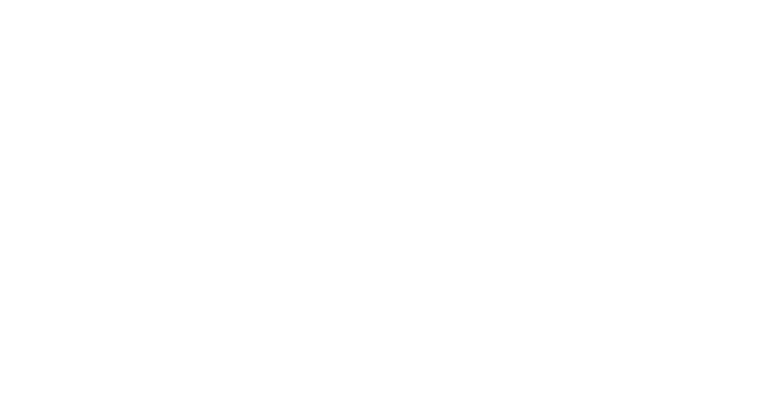
click at [454, 4] on html at bounding box center [383, 2] width 767 height 4
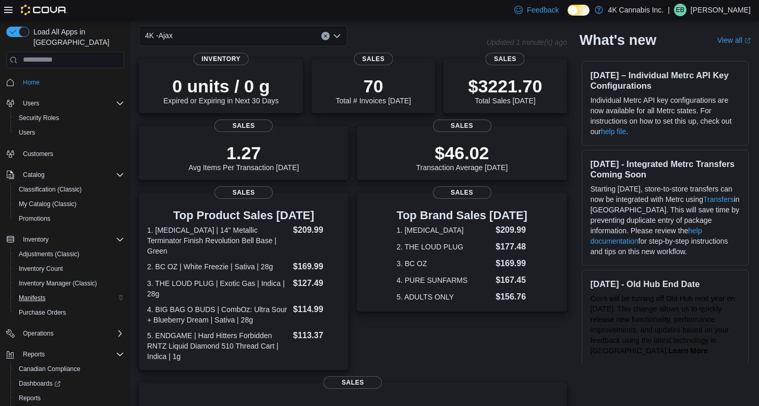
scroll to position [37, 0]
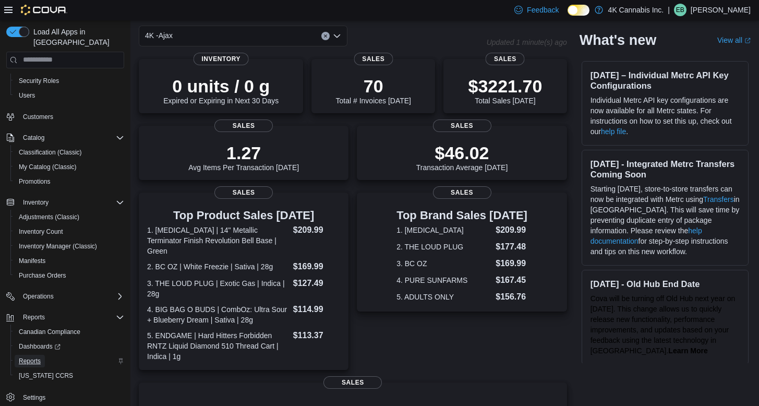
click at [30, 357] on span "Reports" at bounding box center [30, 361] width 22 height 8
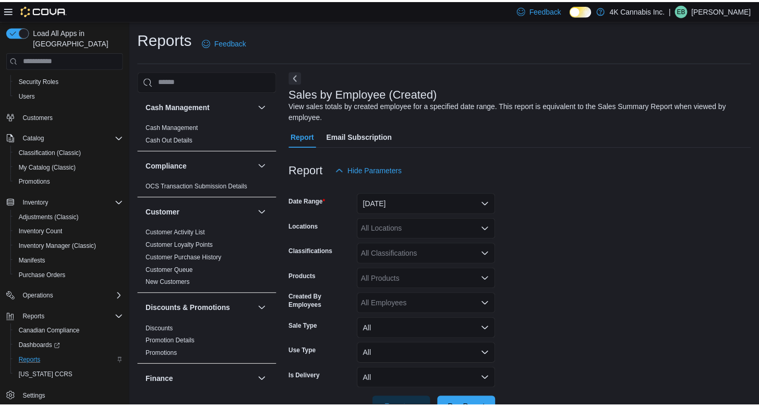
scroll to position [33, 0]
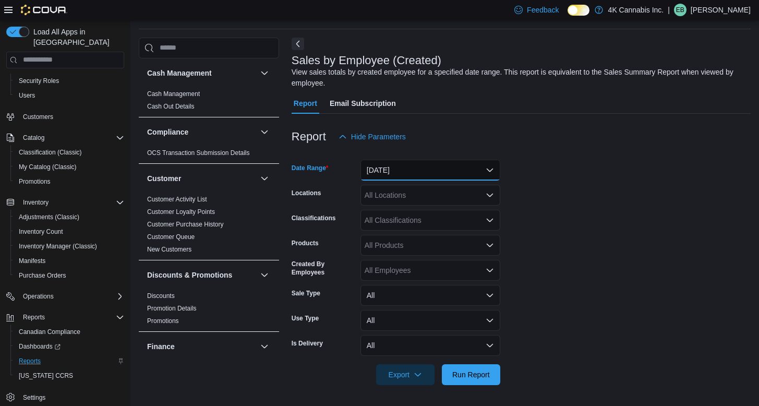
click at [409, 174] on button "[DATE]" at bounding box center [431, 170] width 140 height 21
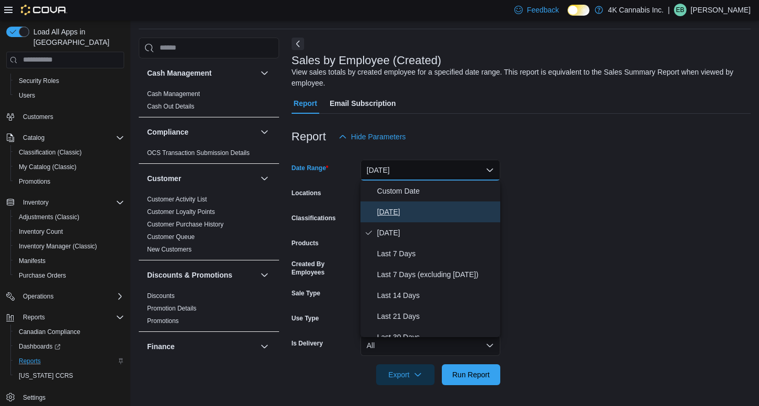
click at [402, 213] on span "[DATE]" at bounding box center [436, 212] width 119 height 13
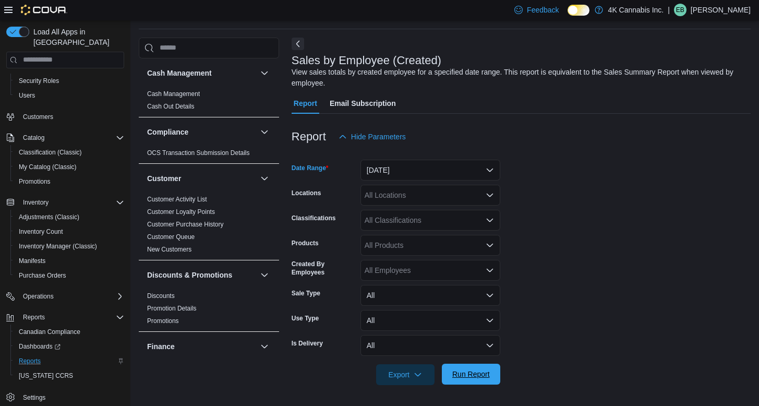
click at [491, 375] on span "Run Report" at bounding box center [471, 374] width 46 height 21
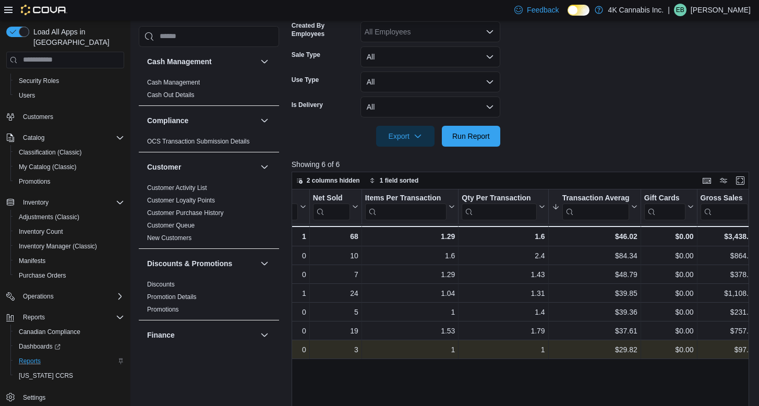
scroll to position [0, 214]
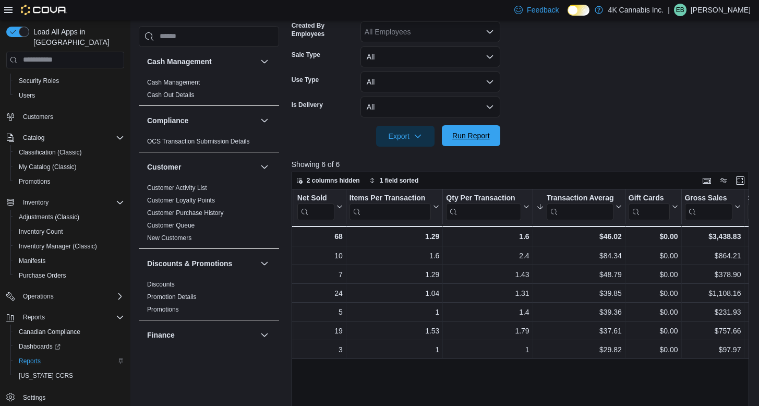
click at [481, 139] on span "Run Report" at bounding box center [472, 135] width 38 height 10
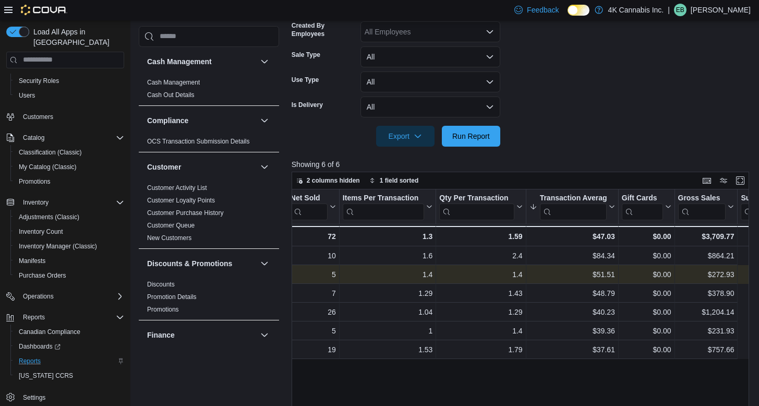
scroll to position [0, 0]
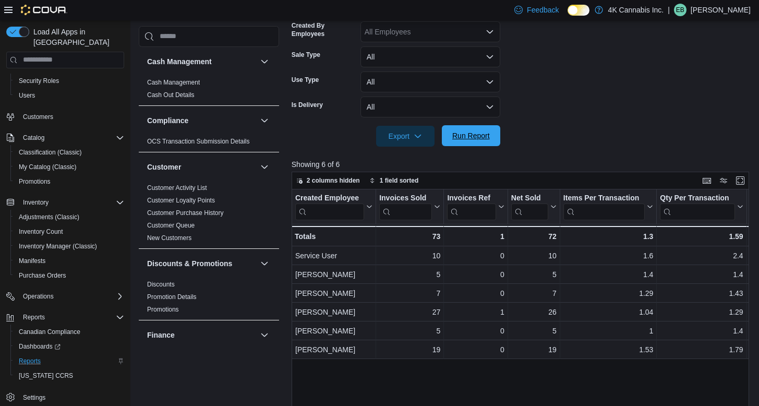
click at [445, 131] on button "Run Report" at bounding box center [471, 135] width 58 height 21
click at [478, 133] on span "Run Report" at bounding box center [472, 135] width 38 height 10
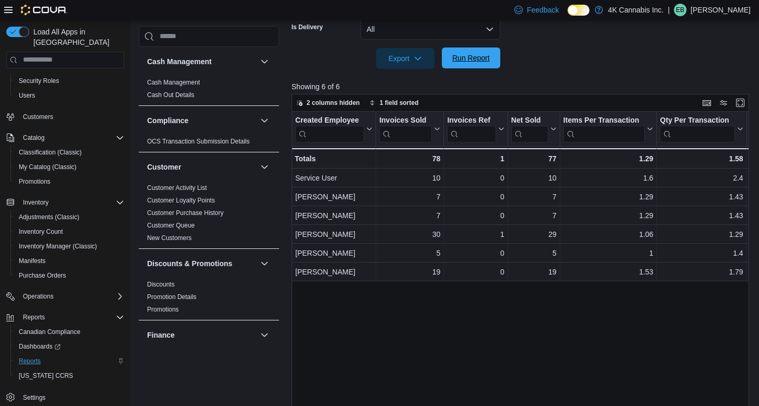
click at [482, 61] on span "Run Report" at bounding box center [472, 58] width 38 height 10
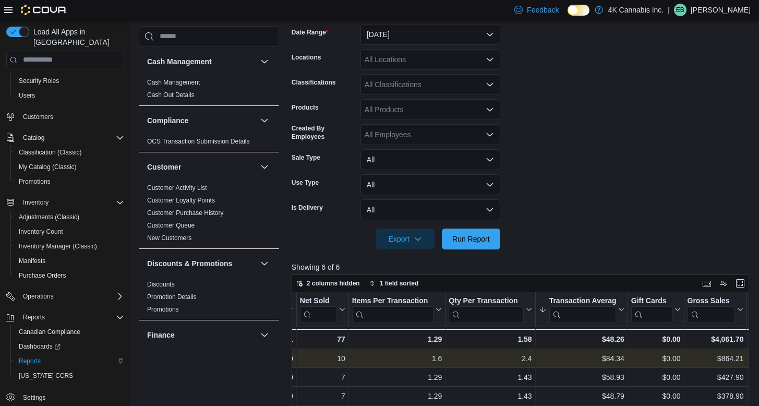
scroll to position [105, 0]
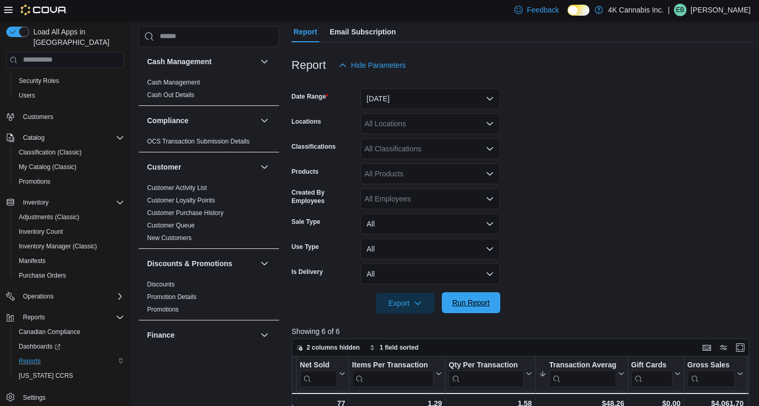
click at [476, 304] on span "Run Report" at bounding box center [472, 303] width 38 height 10
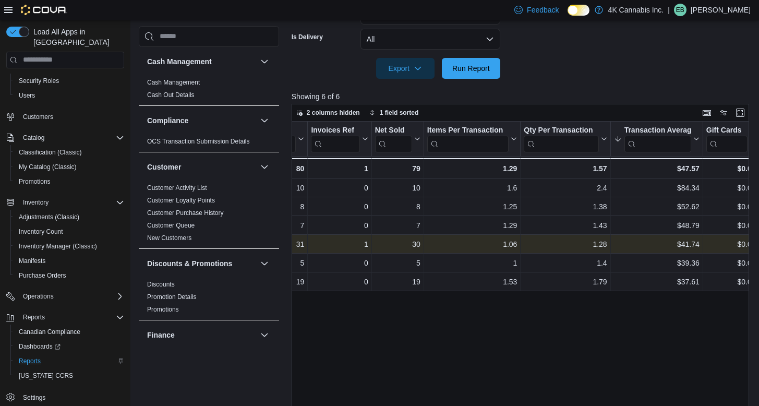
scroll to position [0, 136]
click at [517, 247] on div "1.06 - Items Per Transaction, column 5, row 4" at bounding box center [472, 244] width 97 height 19
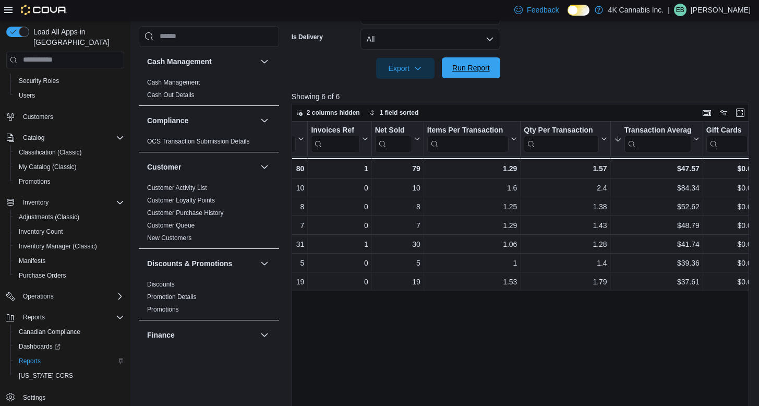
click at [478, 73] on span "Run Report" at bounding box center [471, 67] width 46 height 21
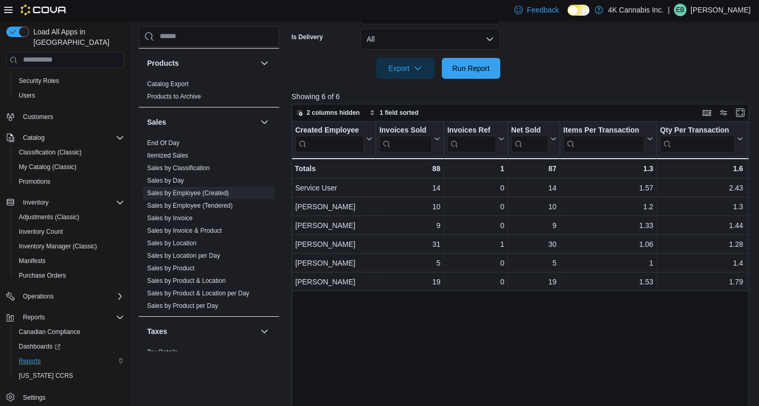
scroll to position [701, 0]
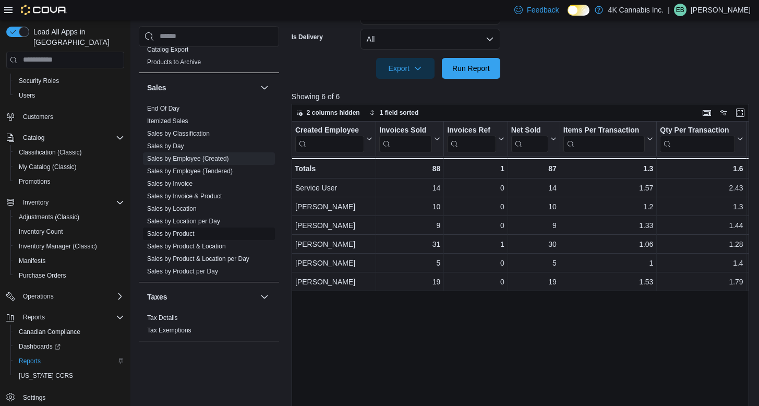
click at [192, 237] on span "Sales by Product" at bounding box center [170, 234] width 47 height 8
click at [191, 230] on span "Sales by Product" at bounding box center [170, 234] width 47 height 8
click at [191, 232] on link "Sales by Product" at bounding box center [170, 233] width 47 height 7
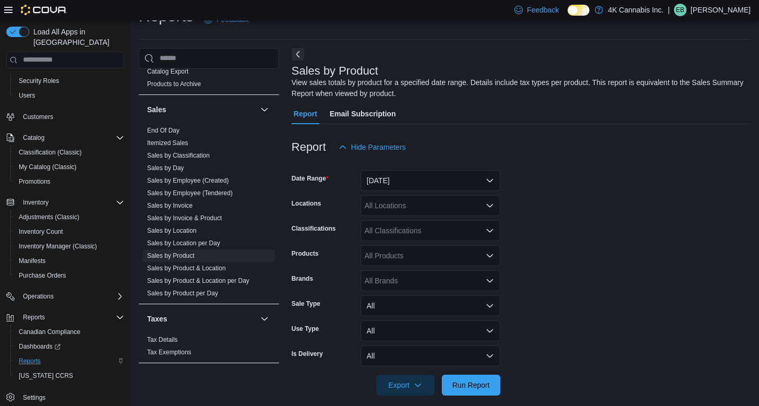
scroll to position [33, 0]
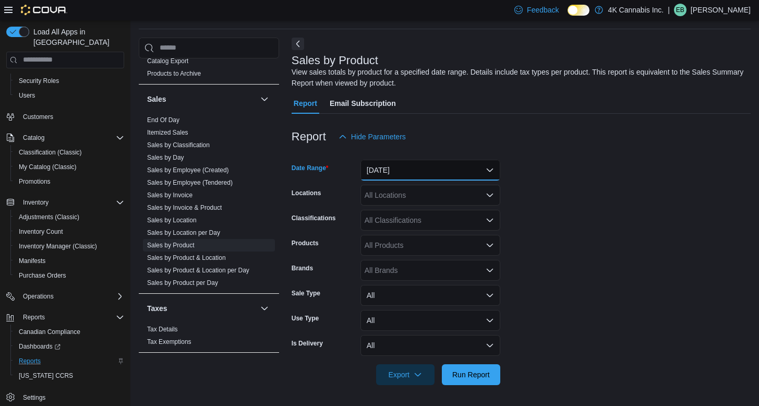
click at [448, 174] on button "[DATE]" at bounding box center [431, 170] width 140 height 21
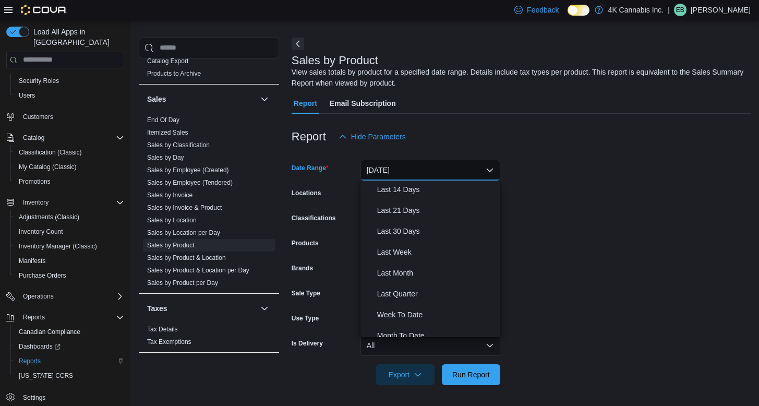
scroll to position [157, 0]
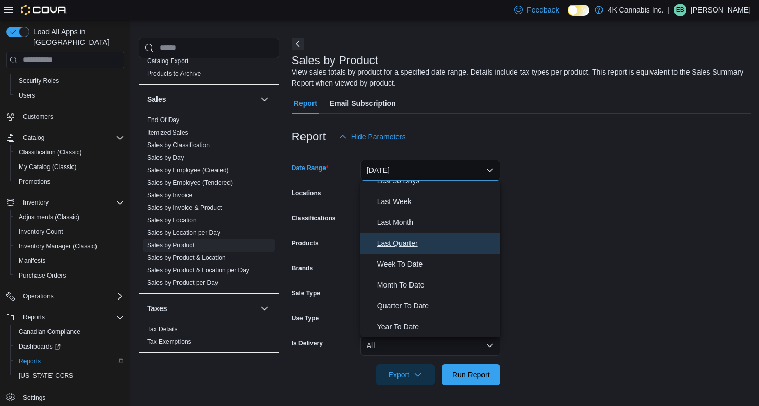
click at [431, 248] on span "Last Quarter" at bounding box center [436, 243] width 119 height 13
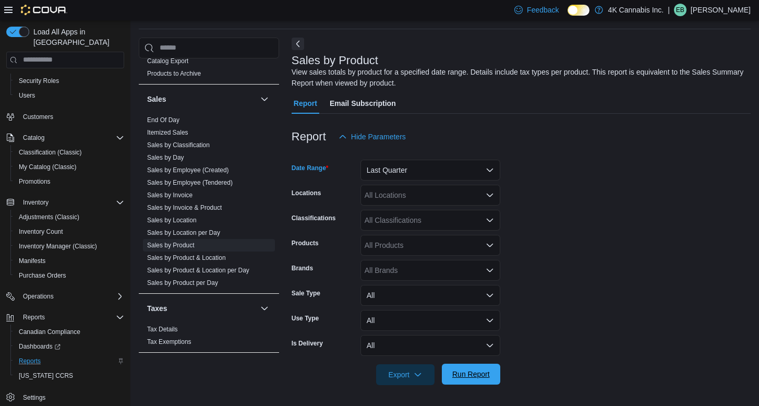
click at [461, 376] on span "Run Report" at bounding box center [472, 374] width 38 height 10
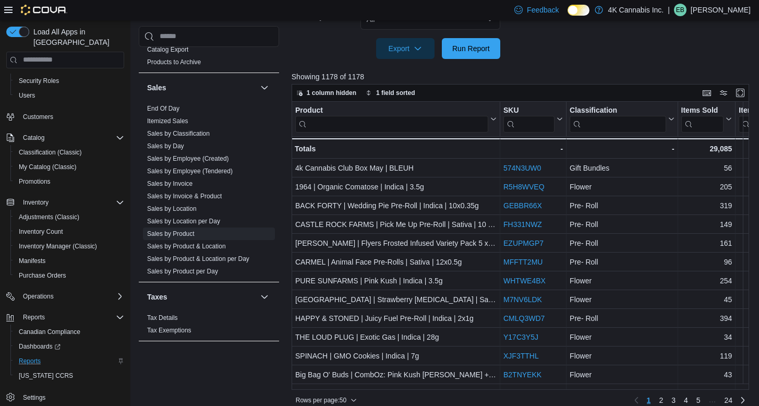
scroll to position [371, 0]
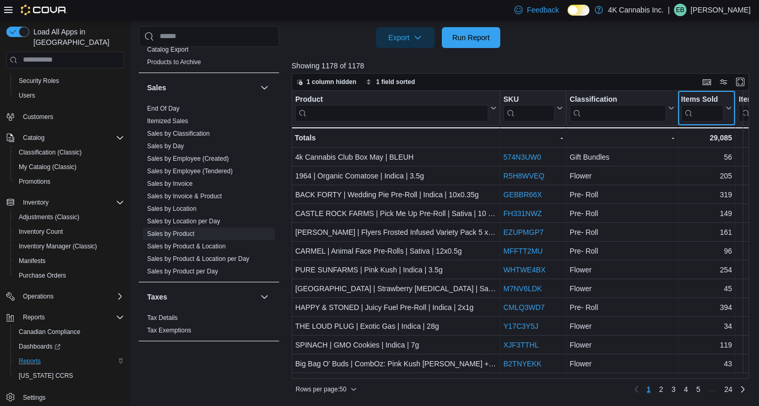
click at [725, 105] on icon at bounding box center [728, 108] width 8 height 6
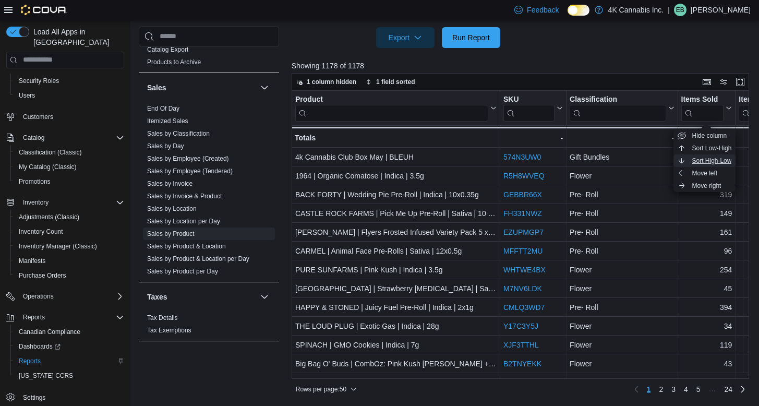
click at [713, 158] on span "Sort High-Low" at bounding box center [713, 161] width 40 height 8
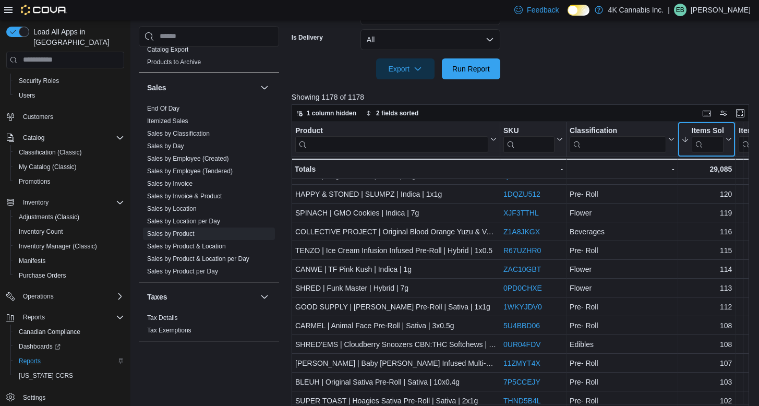
scroll to position [340, 0]
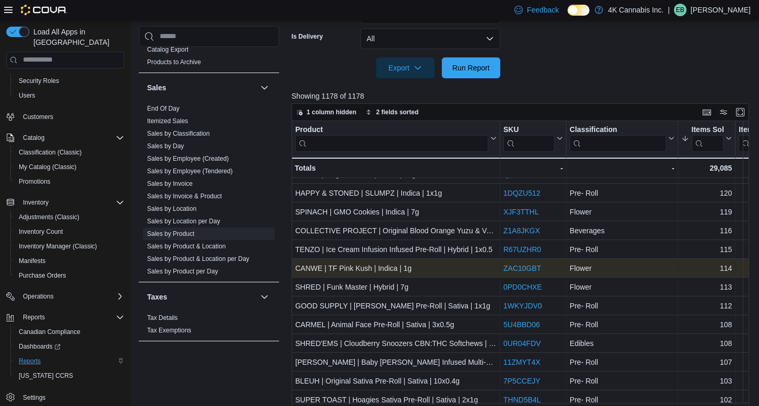
click at [527, 264] on link "ZAC10GBT" at bounding box center [523, 268] width 38 height 8
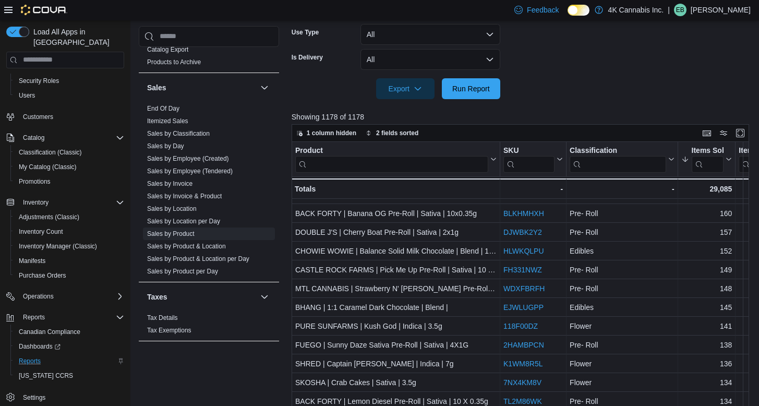
scroll to position [371, 0]
